Goal: Transaction & Acquisition: Purchase product/service

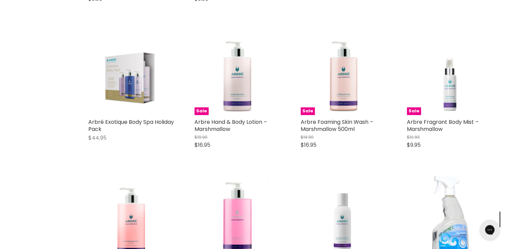
scroll to position [359, 0]
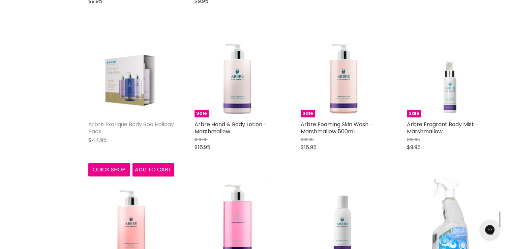
click at [118, 121] on link "Arbré Exotique Body Spa Holiday Pack" at bounding box center [131, 127] width 86 height 15
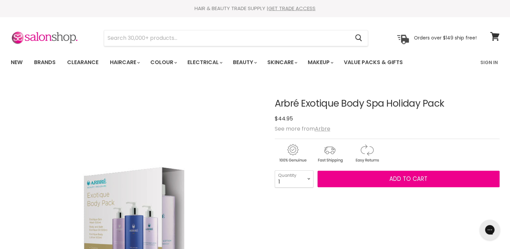
click at [143, 199] on img "Arbré Exotique Body Spa Holiday Pack image. Click or Scroll to Zoom." at bounding box center [136, 207] width 135 height 175
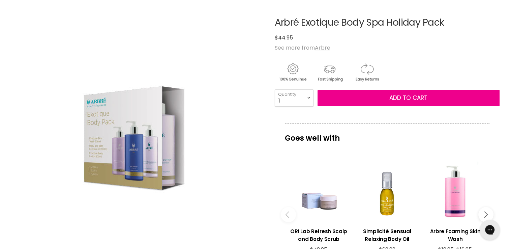
scroll to position [117, 0]
